Goal: Task Accomplishment & Management: Use online tool/utility

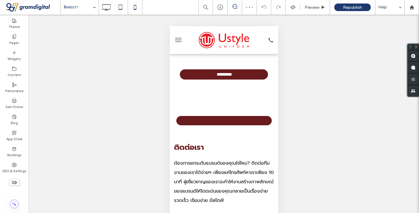
scroll to position [254, 0]
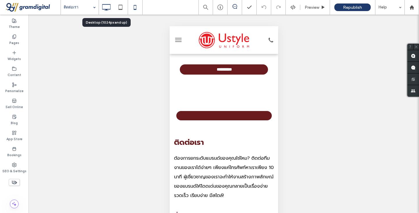
click at [105, 9] on use at bounding box center [106, 7] width 8 height 6
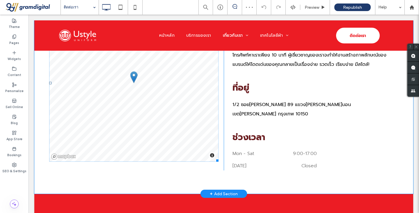
scroll to position [378, 0]
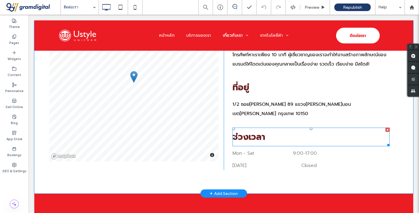
click at [243, 131] on span "ช่วงเวลา" at bounding box center [249, 136] width 33 height 13
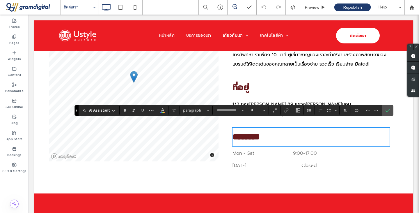
type input "******"
type input "**"
click at [243, 132] on span "********" at bounding box center [246, 136] width 27 height 8
click at [386, 111] on use "Confirm" at bounding box center [388, 110] width 5 height 3
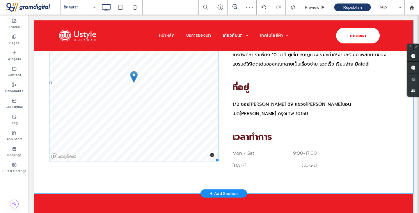
scroll to position [439, 0]
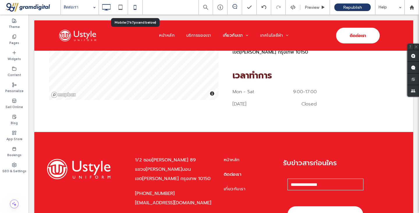
click at [133, 8] on icon at bounding box center [135, 7] width 12 height 12
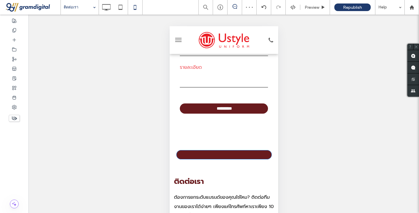
scroll to position [215, 0]
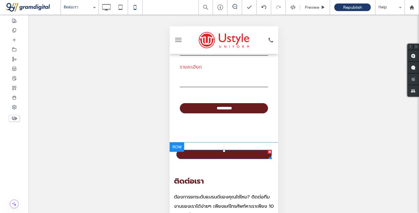
drag, startPoint x: 391, startPoint y: 166, endPoint x: 229, endPoint y: 153, distance: 162.5
click at [229, 153] on link at bounding box center [224, 154] width 96 height 9
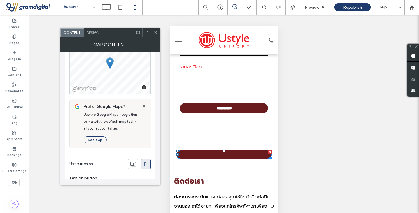
scroll to position [65, 0]
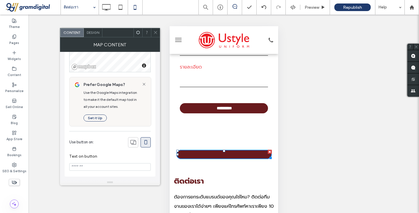
click at [139, 35] on span at bounding box center [138, 32] width 4 height 9
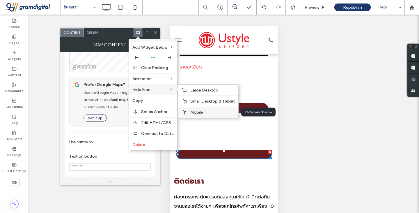
click at [193, 109] on label "Mobile" at bounding box center [212, 112] width 45 height 6
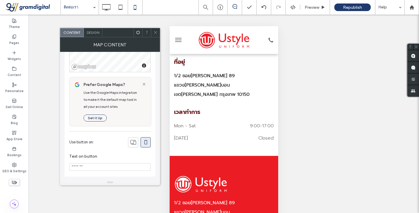
scroll to position [393, 0]
click at [155, 34] on icon at bounding box center [155, 32] width 4 height 4
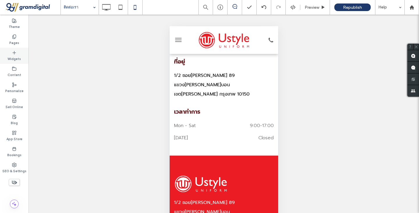
click at [16, 50] on div "Widgets" at bounding box center [14, 56] width 29 height 16
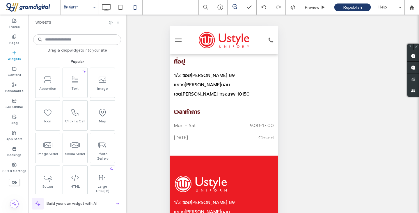
drag, startPoint x: 72, startPoint y: 113, endPoint x: 121, endPoint y: 120, distance: 50.0
drag, startPoint x: 121, startPoint y: 120, endPoint x: 65, endPoint y: 113, distance: 56.3
click at [65, 113] on span at bounding box center [74, 111] width 24 height 13
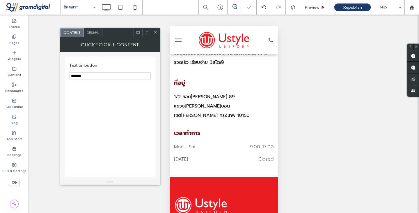
scroll to position [414, 0]
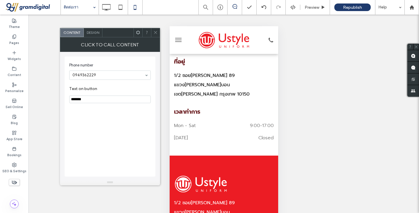
click at [153, 34] on icon at bounding box center [155, 32] width 4 height 4
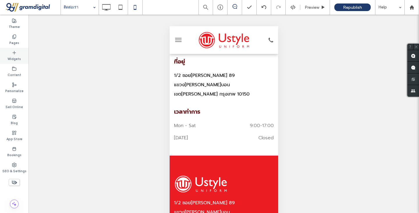
click at [11, 49] on div "Widgets" at bounding box center [14, 56] width 29 height 16
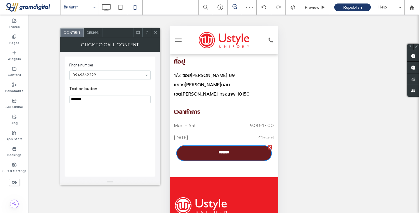
click at [82, 95] on section "Text on button *******" at bounding box center [110, 94] width 82 height 23
click at [80, 99] on input "*******" at bounding box center [110, 100] width 82 height 8
click at [80, 99] on body ".wqwq-1{fill:#231f20;} .cls-1q, .cls-2q { fill-rule: evenodd; } .cls-2q { fill:…" at bounding box center [209, 106] width 419 height 213
click at [80, 99] on input "*******" at bounding box center [110, 100] width 82 height 8
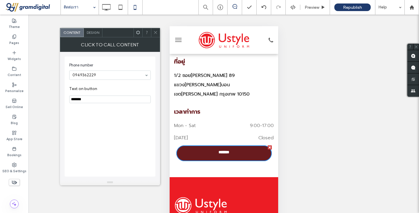
click at [80, 99] on input "*******" at bounding box center [110, 100] width 82 height 8
click at [73, 100] on input "*********" at bounding box center [110, 100] width 82 height 8
type input "********"
click at [93, 33] on span "Design" at bounding box center [93, 32] width 13 height 5
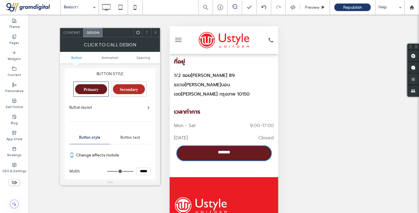
click at [142, 171] on input "*****" at bounding box center [143, 171] width 15 height 8
type input "*****"
type input "***"
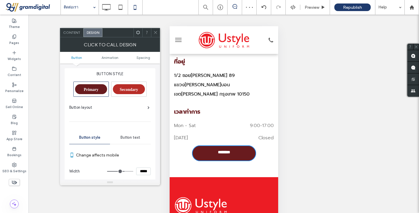
click at [157, 32] on icon at bounding box center [155, 32] width 4 height 4
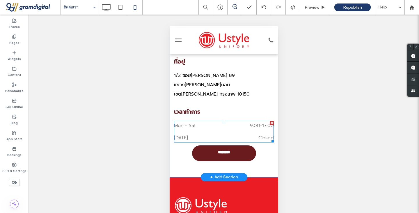
drag, startPoint x: 222, startPoint y: 138, endPoint x: 204, endPoint y: 127, distance: 20.9
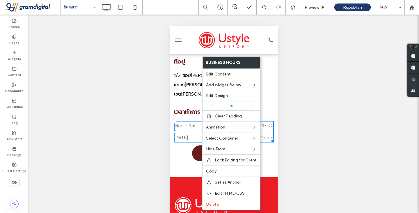
click at [184, 139] on div "ติดต่อเรา ต้องการยกระดับแบรนด์ของคุณใช่ไหม? ติดต่อทีมงานของเราได้ง่ายๆ เพียงแค่…" at bounding box center [224, 71] width 100 height 204
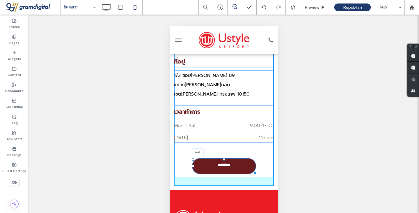
drag, startPoint x: 221, startPoint y: 138, endPoint x: 219, endPoint y: 151, distance: 12.6
click at [219, 151] on div "ติดต่อเรา ต้องการยกระดับแบรนด์ของคุณใช่ไหม? ติดต่อทีมงานของเราได้ง่ายๆ เพียงแค่…" at bounding box center [224, 77] width 100 height 217
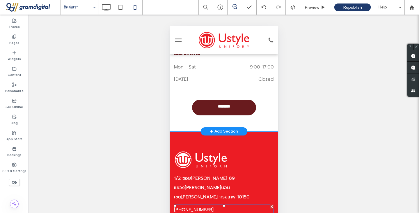
scroll to position [469, 0]
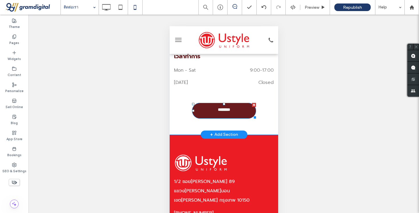
click at [199, 105] on link "********" at bounding box center [224, 111] width 64 height 16
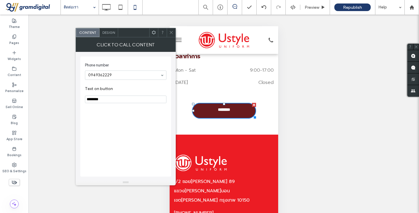
click at [108, 34] on span "Design" at bounding box center [108, 32] width 13 height 5
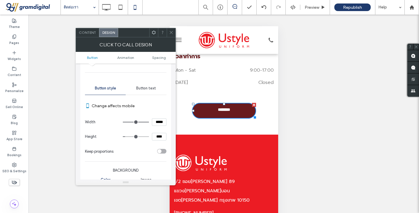
scroll to position [76, 0]
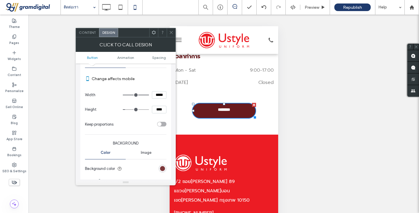
click at [161, 168] on div "rgb(105, 27, 30)" at bounding box center [162, 168] width 5 height 5
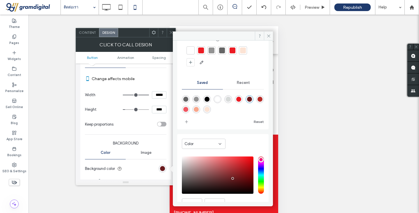
scroll to position [45, 0]
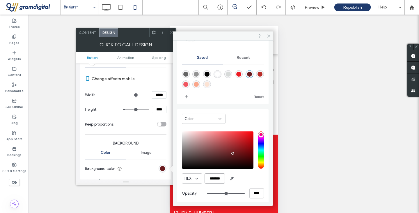
click at [214, 177] on input "*******" at bounding box center [215, 178] width 20 height 10
paste input "color picker textbox"
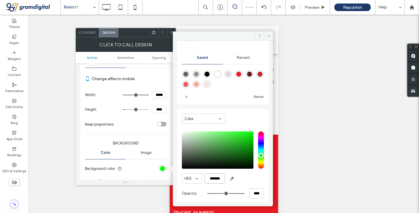
type input "*******"
click at [267, 37] on icon at bounding box center [269, 36] width 4 height 4
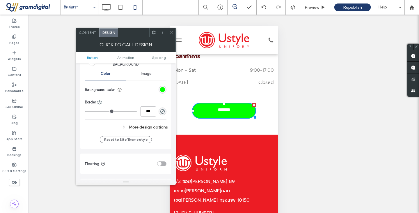
scroll to position [157, 0]
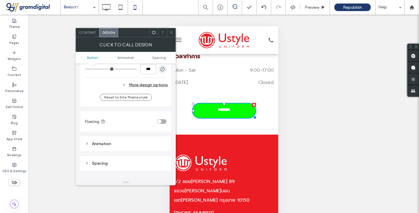
click at [126, 139] on div "Animation" at bounding box center [126, 143] width 82 height 9
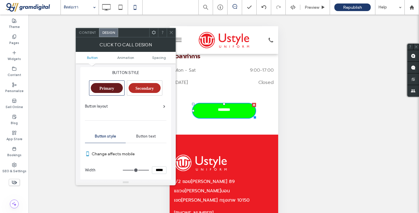
scroll to position [0, 0]
click at [143, 134] on div "Button text" at bounding box center [146, 137] width 41 height 13
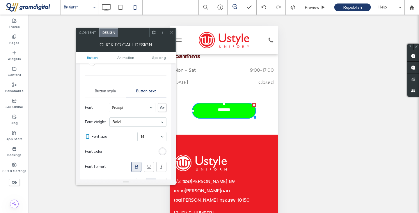
scroll to position [47, 0]
click at [161, 151] on div "rgb(255, 255, 255)" at bounding box center [162, 150] width 5 height 5
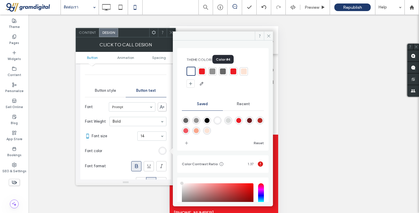
click at [223, 70] on div at bounding box center [223, 71] width 6 height 6
click at [127, 141] on section "Font size 14" at bounding box center [129, 135] width 75 height 15
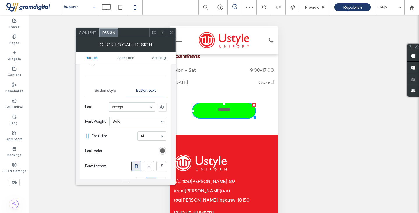
click at [172, 36] on span at bounding box center [171, 32] width 4 height 9
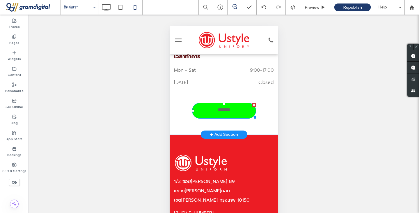
drag, startPoint x: 207, startPoint y: 105, endPoint x: 201, endPoint y: 101, distance: 7.4
click at [210, 108] on link "********" at bounding box center [224, 111] width 64 height 16
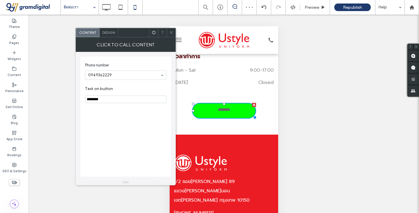
click at [155, 36] on span at bounding box center [154, 32] width 4 height 9
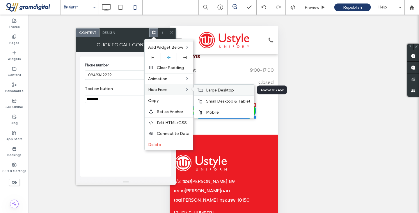
click at [210, 89] on span "Large Desktop" at bounding box center [220, 90] width 28 height 5
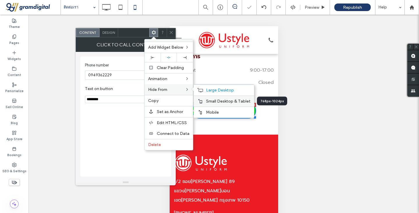
click at [210, 98] on label "Small Desktop & Tablet" at bounding box center [228, 101] width 45 height 6
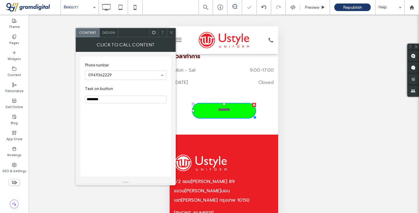
click at [172, 30] on span at bounding box center [171, 32] width 4 height 9
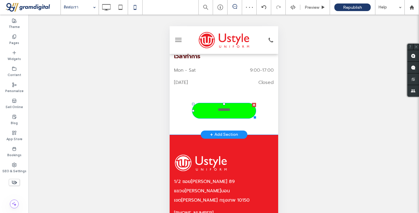
click at [193, 103] on link "********" at bounding box center [224, 111] width 64 height 16
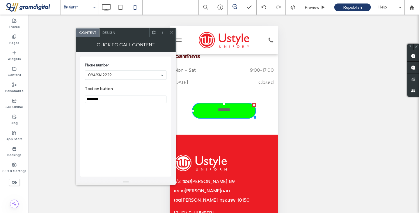
click at [105, 33] on span "Design" at bounding box center [108, 32] width 13 height 5
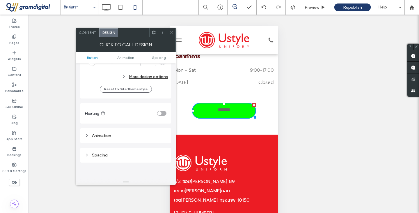
scroll to position [206, 0]
click at [109, 136] on div "Animation" at bounding box center [126, 135] width 82 height 6
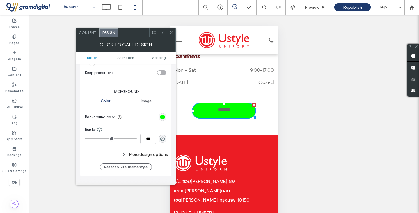
scroll to position [128, 0]
click at [138, 154] on div "More design options" at bounding box center [126, 154] width 83 height 9
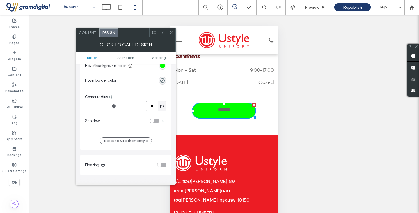
scroll to position [230, 0]
click at [156, 120] on div "toggle" at bounding box center [154, 120] width 9 height 5
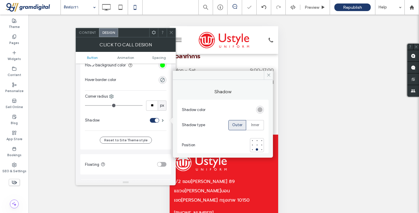
click at [172, 31] on icon at bounding box center [171, 32] width 4 height 4
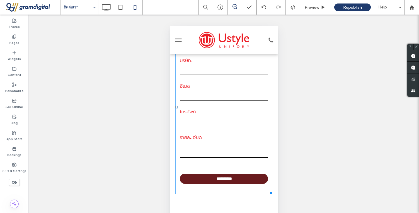
scroll to position [208, 0]
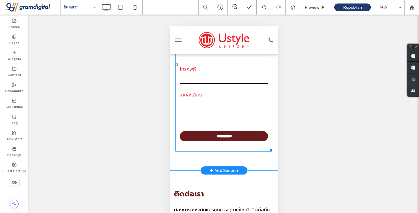
click at [185, 144] on form "**********" at bounding box center [223, 65] width 97 height 174
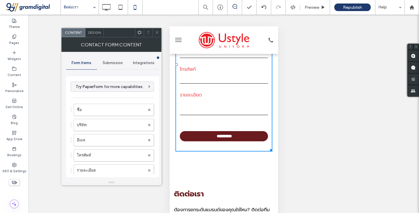
click at [89, 34] on span "Design" at bounding box center [94, 32] width 13 height 5
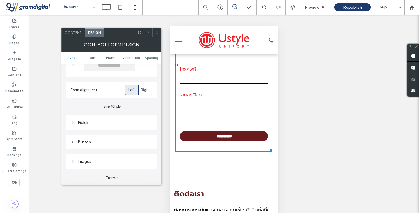
scroll to position [55, 0]
click at [81, 140] on div "Button" at bounding box center [112, 142] width 82 height 6
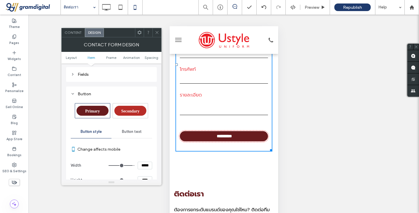
scroll to position [103, 0]
click at [143, 165] on input "*****" at bounding box center [145, 165] width 15 height 8
type input "*****"
type input "***"
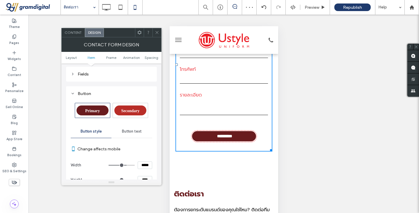
click at [155, 128] on div "Button Primary Secondary Button style Button text Change affects mobile Width *…" at bounding box center [111, 203] width 91 height 234
click at [160, 28] on div "Unhide? Yes Unhide? Yes Unhide? Yes Unhide? Yes Unhide? Yes Unhide? Yes Unhide?…" at bounding box center [224, 121] width 391 height 213
click at [158, 34] on icon at bounding box center [157, 32] width 4 height 4
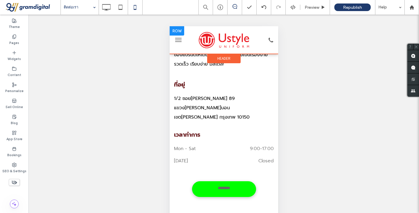
scroll to position [410, 0]
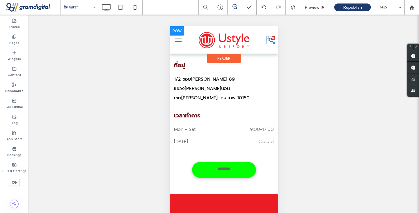
click at [266, 42] on icon at bounding box center [270, 40] width 9 height 8
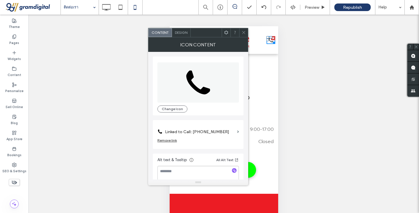
click at [186, 35] on span "Design" at bounding box center [181, 32] width 13 height 5
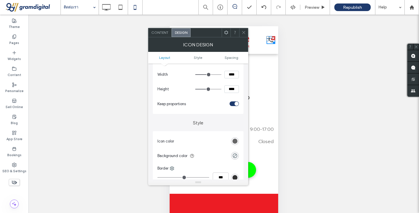
scroll to position [74, 0]
click at [236, 139] on div "rgb(102, 102, 102)" at bounding box center [235, 140] width 5 height 5
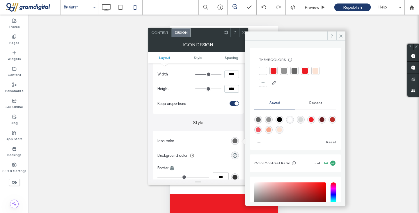
scroll to position [54, 0]
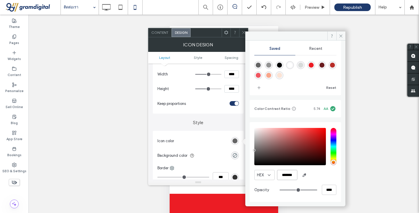
click at [289, 174] on input "*******" at bounding box center [287, 175] width 20 height 10
paste input "color picker textbox"
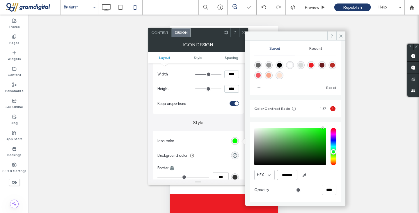
type input "*******"
click at [315, 178] on div "HEX *******" at bounding box center [295, 175] width 82 height 10
click at [340, 37] on icon at bounding box center [341, 36] width 4 height 4
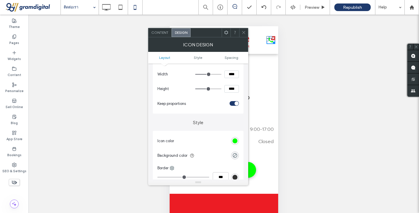
click at [241, 33] on div at bounding box center [243, 32] width 9 height 9
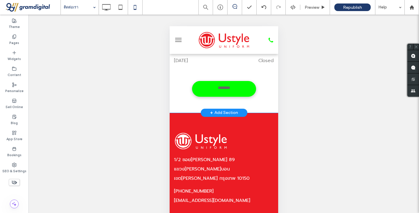
scroll to position [491, 0]
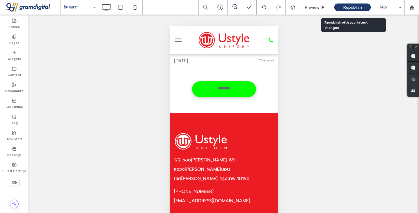
click at [359, 5] on span "Republish" at bounding box center [352, 7] width 19 height 6
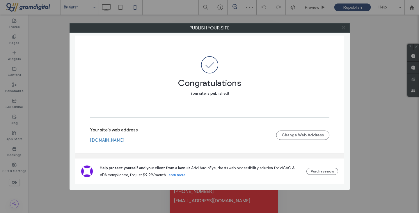
click at [342, 26] on use at bounding box center [343, 27] width 3 height 3
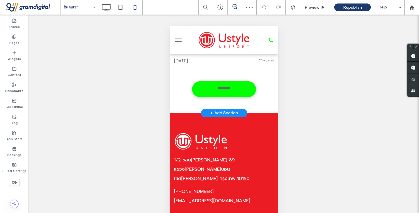
scroll to position [546, 0]
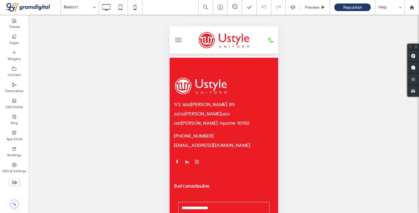
click at [124, 60] on div "Unhide? Yes Unhide? Yes Unhide? Yes Unhide? Yes Unhide? Yes Unhide? Yes Unhide?…" at bounding box center [224, 121] width 391 height 213
click at [109, 6] on icon at bounding box center [106, 7] width 12 height 12
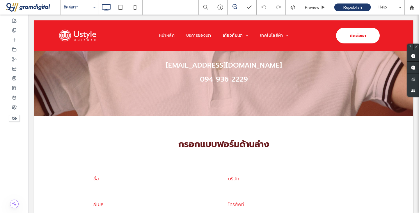
scroll to position [0, 0]
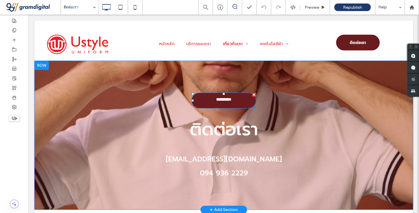
click at [252, 95] on div at bounding box center [254, 95] width 4 height 4
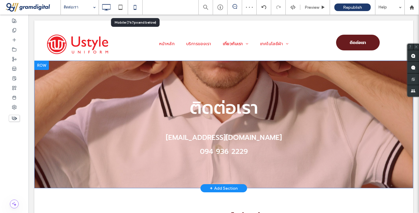
click at [132, 8] on icon at bounding box center [135, 7] width 12 height 12
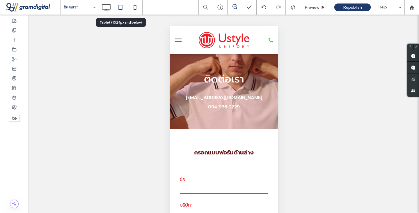
click at [119, 7] on use at bounding box center [121, 7] width 4 height 5
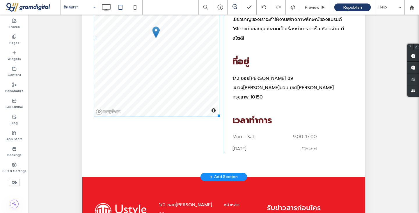
scroll to position [104, 0]
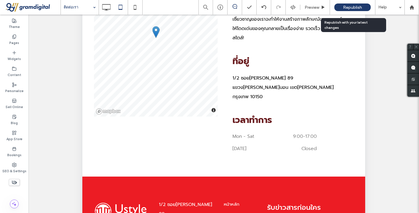
click at [345, 6] on span "Republish" at bounding box center [352, 7] width 19 height 6
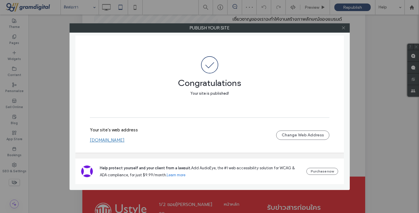
click at [342, 27] on icon at bounding box center [344, 28] width 4 height 4
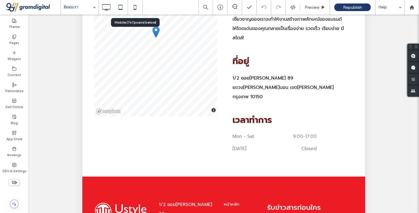
click at [135, 8] on icon at bounding box center [135, 7] width 12 height 12
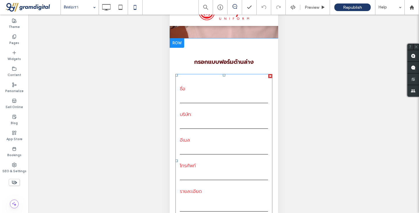
scroll to position [62, 0]
click at [245, 111] on label "บริษัท:" at bounding box center [224, 114] width 88 height 9
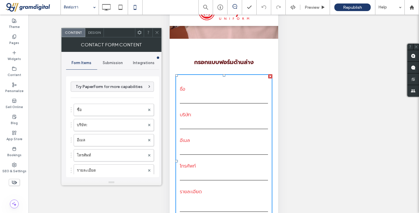
click at [95, 34] on span "Design" at bounding box center [94, 32] width 13 height 5
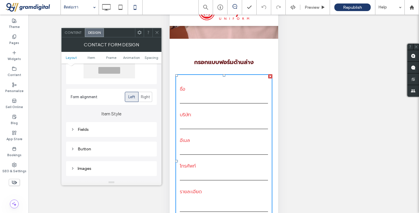
scroll to position [48, 0]
click at [132, 129] on div "Fields" at bounding box center [112, 129] width 82 height 6
click at [130, 138] on span "Field Text" at bounding box center [131, 140] width 17 height 5
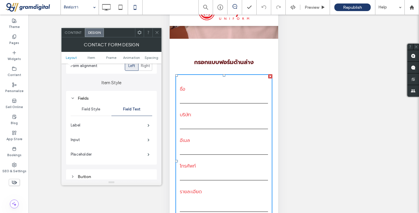
scroll to position [83, 0]
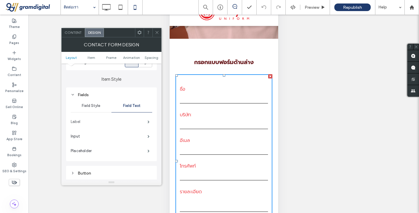
click at [137, 122] on label "Label" at bounding box center [109, 122] width 77 height 12
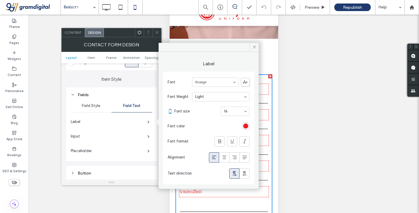
click at [243, 126] on div "rgb(236, 28, 36)" at bounding box center [246, 126] width 8 height 8
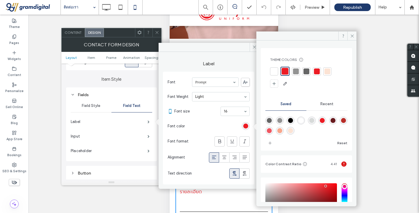
click at [336, 119] on div "rgba(105,27,30,1)" at bounding box center [333, 120] width 5 height 5
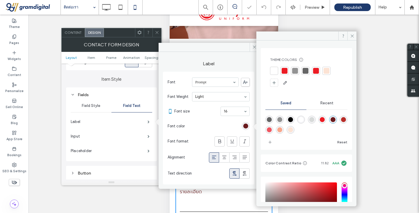
type input "*******"
click at [351, 36] on icon at bounding box center [352, 36] width 4 height 4
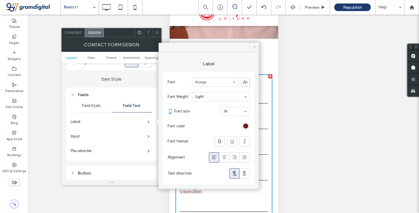
click at [253, 48] on icon at bounding box center [254, 47] width 4 height 4
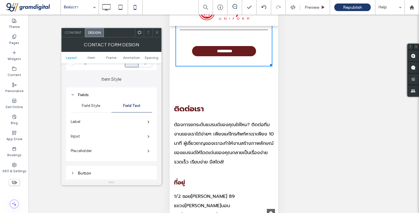
scroll to position [245, 0]
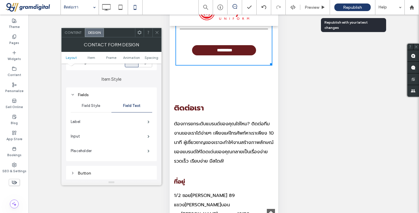
click at [341, 6] on div "Republish" at bounding box center [353, 7] width 36 height 8
